Goal: Find specific page/section: Find specific page/section

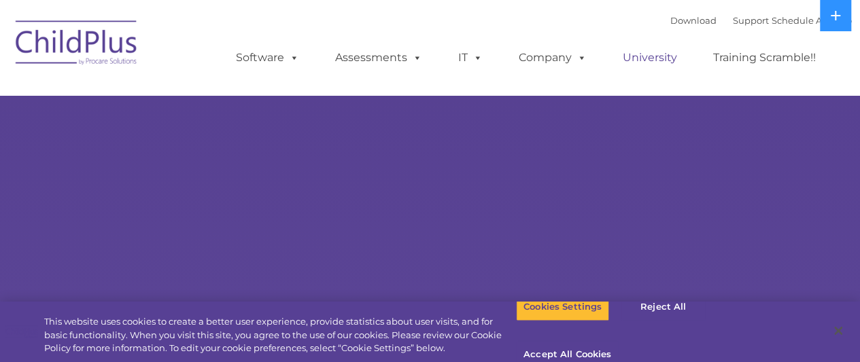
select select "MEDIUM"
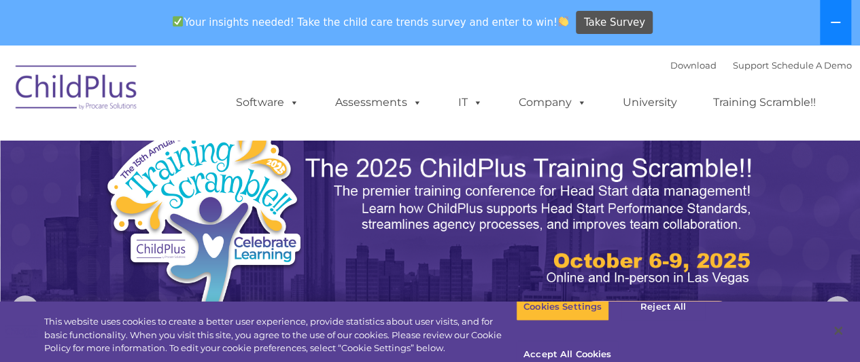
click at [837, 26] on icon at bounding box center [835, 22] width 11 height 11
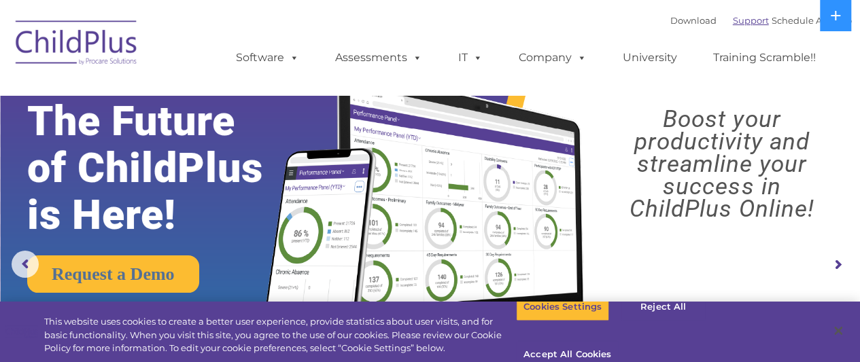
click at [734, 22] on link "Support" at bounding box center [751, 20] width 36 height 11
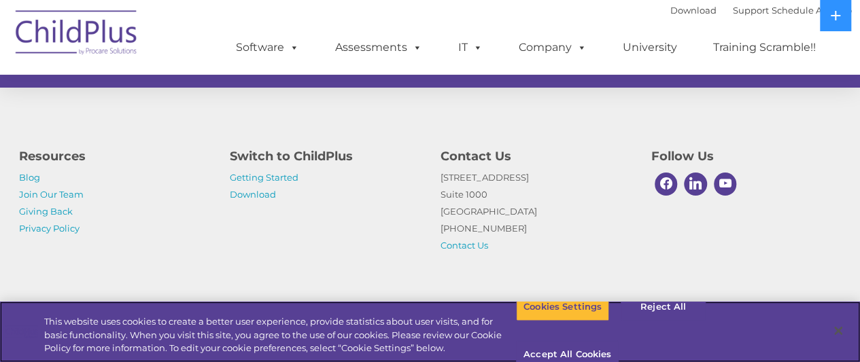
scroll to position [976, 0]
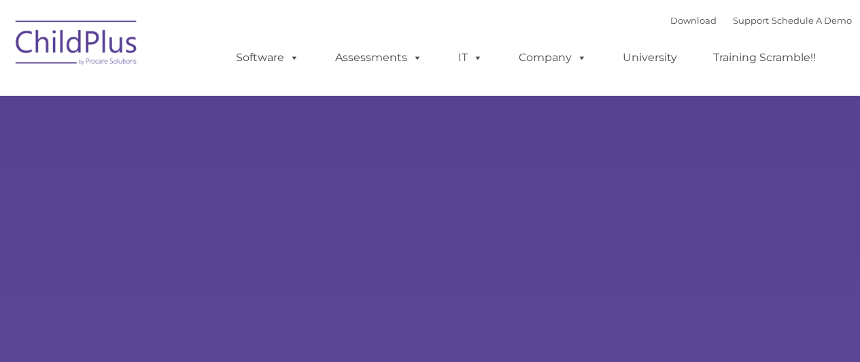
type input ""
select select "MEDIUM"
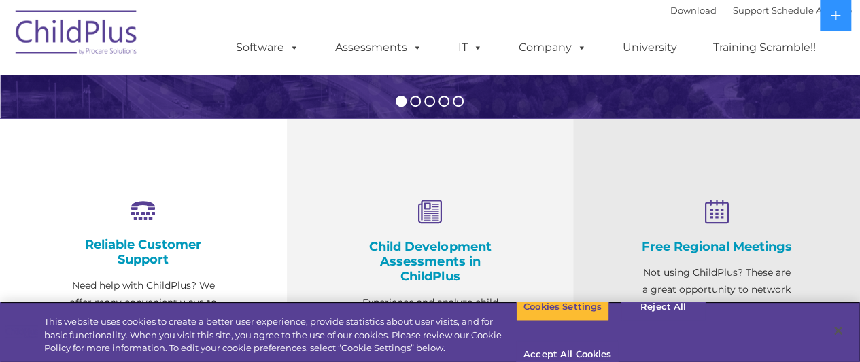
scroll to position [419, 0]
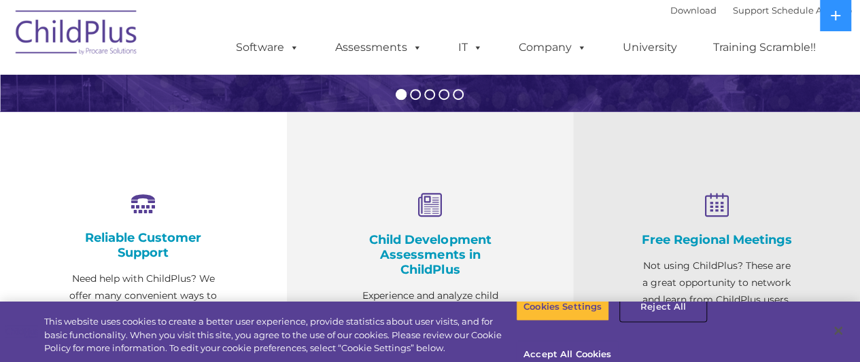
click at [636, 322] on button "Reject All" at bounding box center [663, 307] width 85 height 29
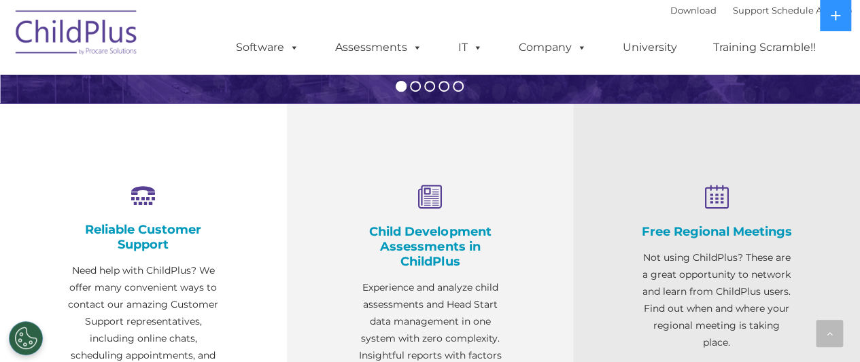
scroll to position [0, 0]
